Goal: Transaction & Acquisition: Purchase product/service

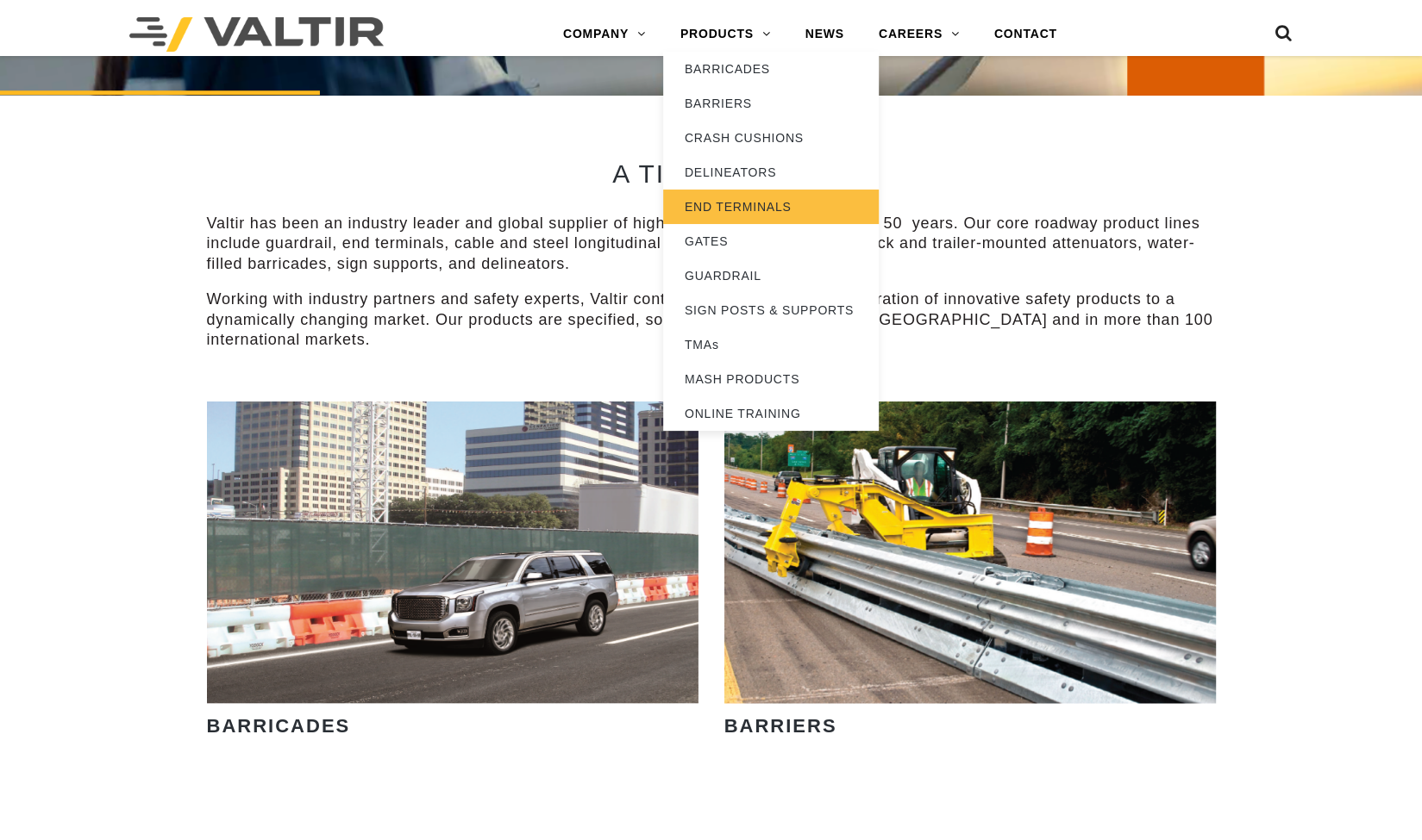
click at [714, 203] on link "END TERMINALS" at bounding box center [770, 206] width 216 height 34
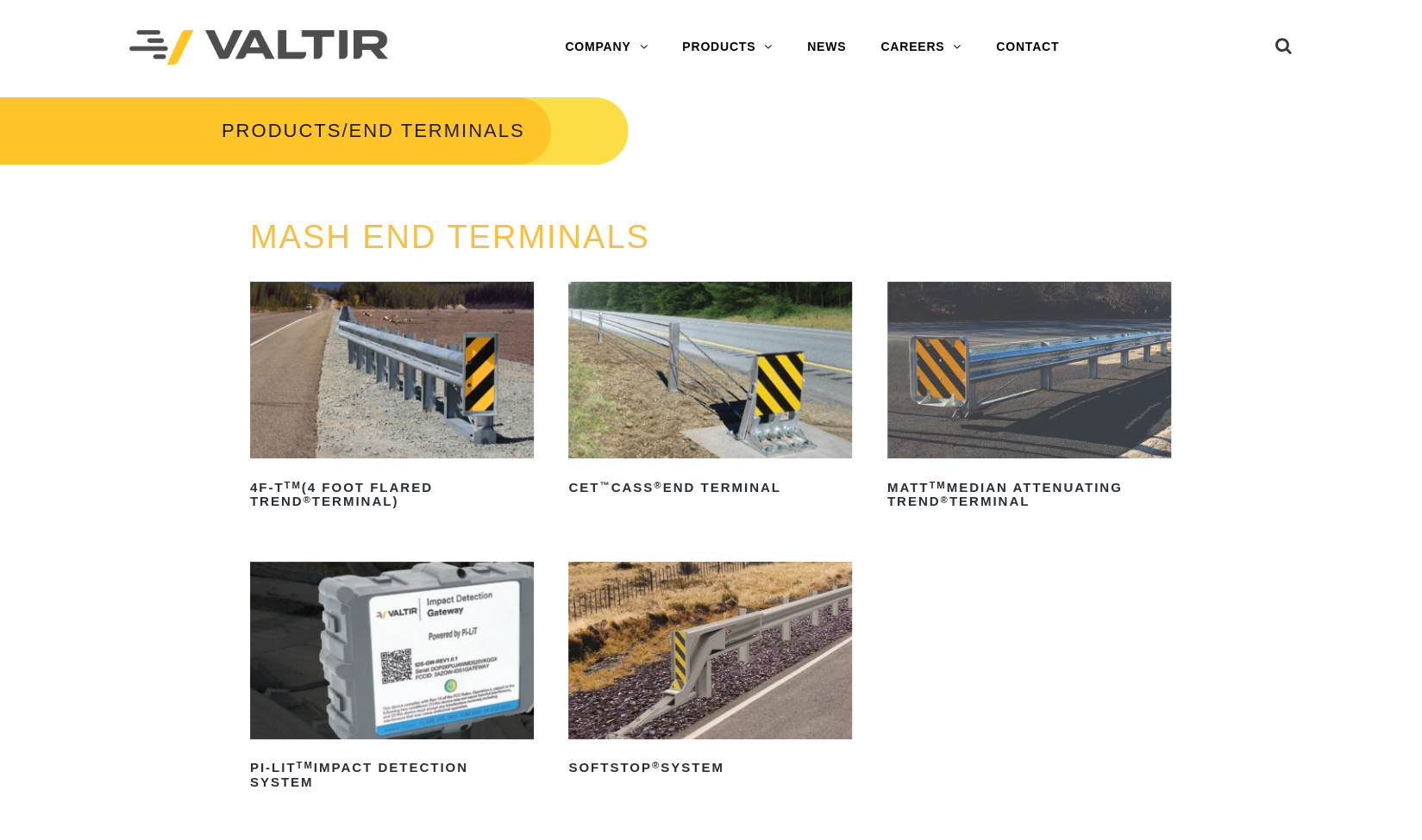
click at [388, 356] on img at bounding box center [391, 371] width 284 height 178
